Goal: Find contact information: Find contact information

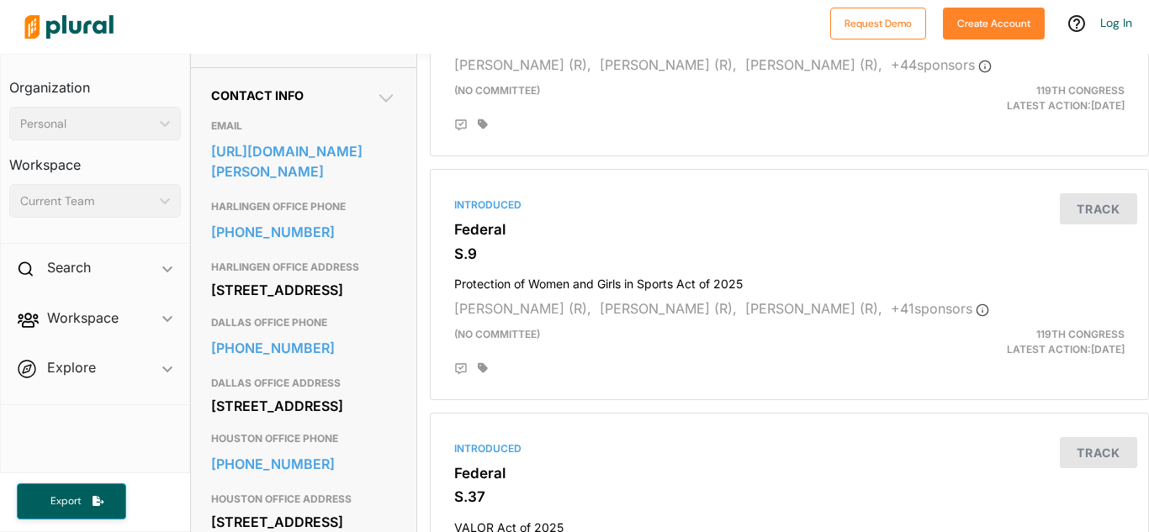
scroll to position [521, 0]
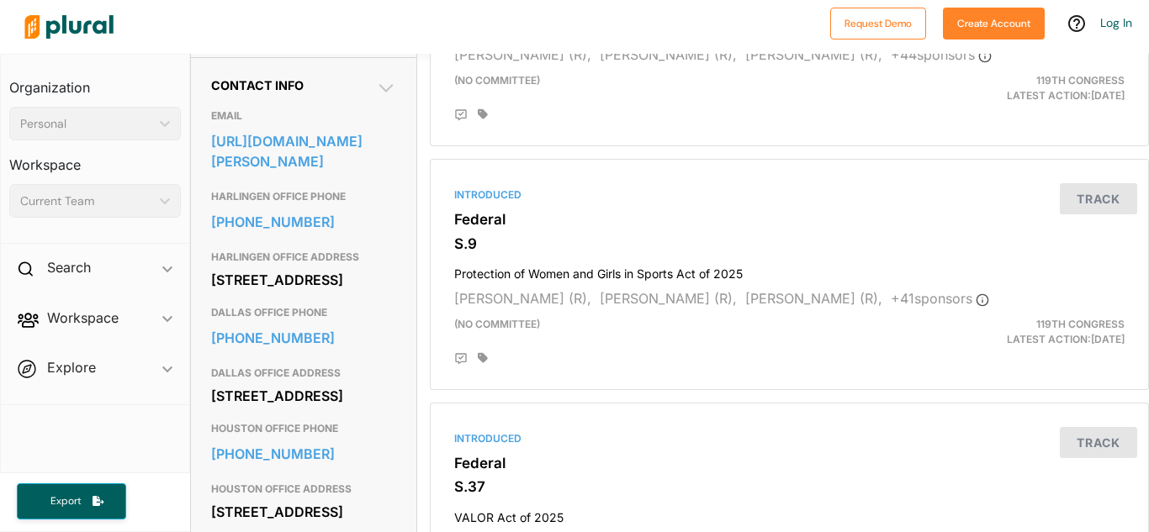
drag, startPoint x: 211, startPoint y: 187, endPoint x: 310, endPoint y: 202, distance: 100.4
click at [310, 267] on div "6770 W. Expressway 83 Suite 302 Harlingen, TX 78552" at bounding box center [303, 279] width 185 height 25
copy div "6770 W. Expressway 83 Suite 302 Harlingen, TX 78552"
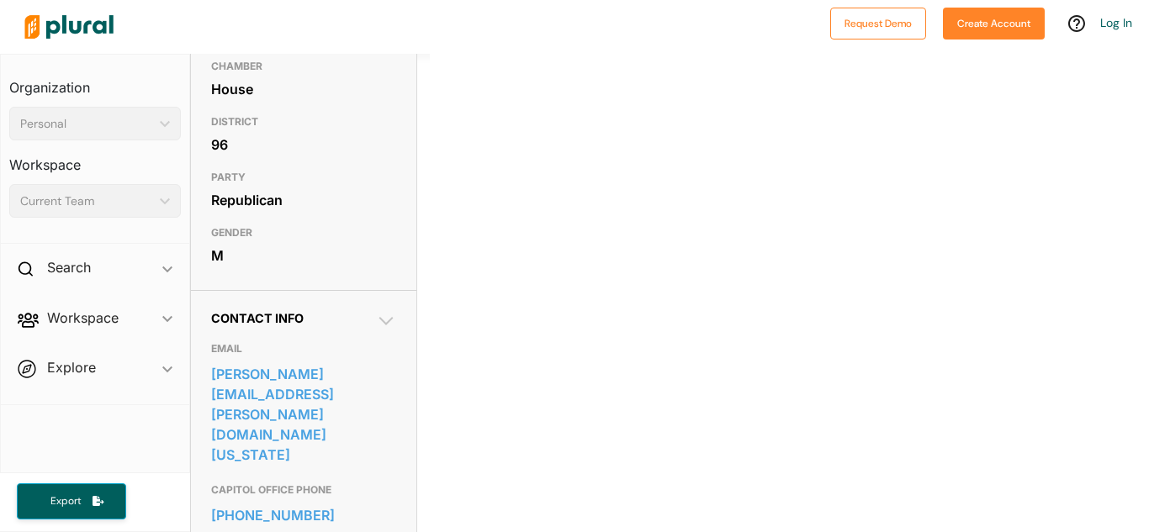
scroll to position [427, 0]
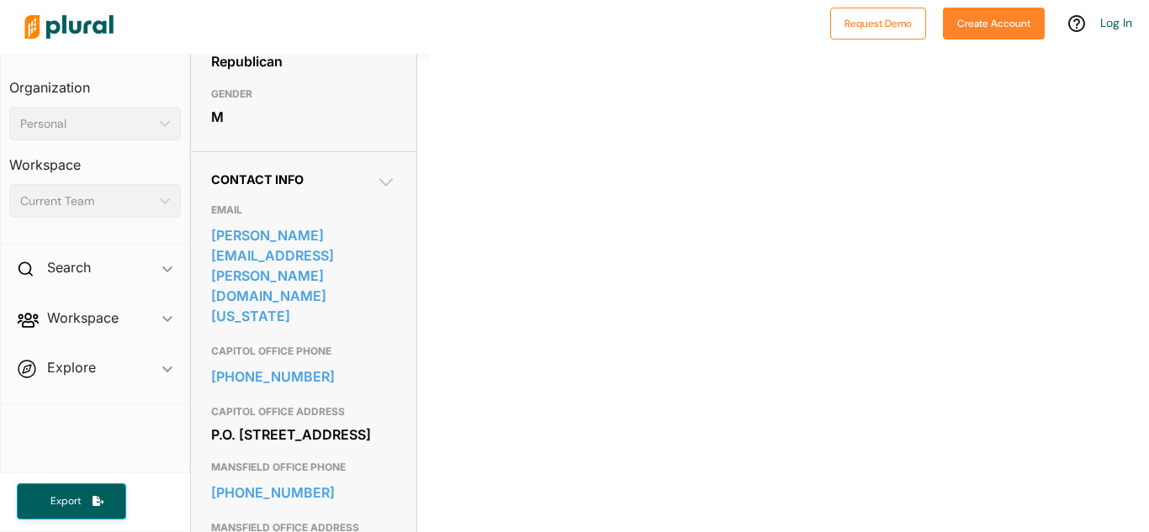
drag, startPoint x: 211, startPoint y: 261, endPoint x: 303, endPoint y: 274, distance: 92.7
click at [303, 422] on div "P.O. [STREET_ADDRESS]" at bounding box center [303, 434] width 185 height 25
drag, startPoint x: 210, startPoint y: 376, endPoint x: 319, endPoint y: 392, distance: 109.7
copy div "[STREET_ADDRESS]"
